Goal: Transaction & Acquisition: Subscribe to service/newsletter

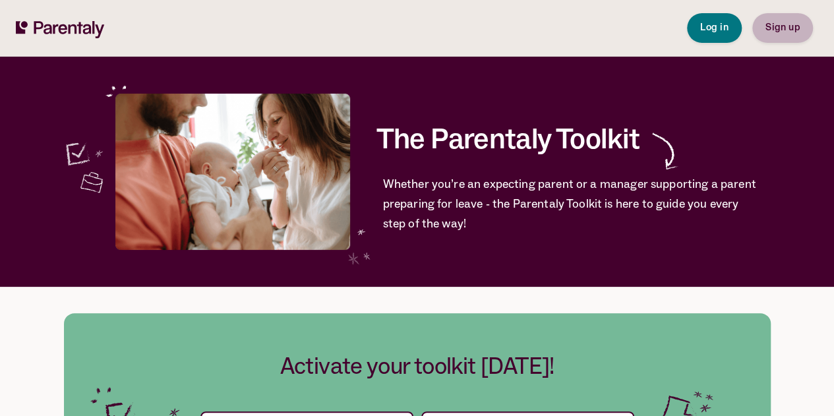
click at [779, 33] on span "Sign up" at bounding box center [783, 28] width 34 height 14
